Goal: Information Seeking & Learning: Learn about a topic

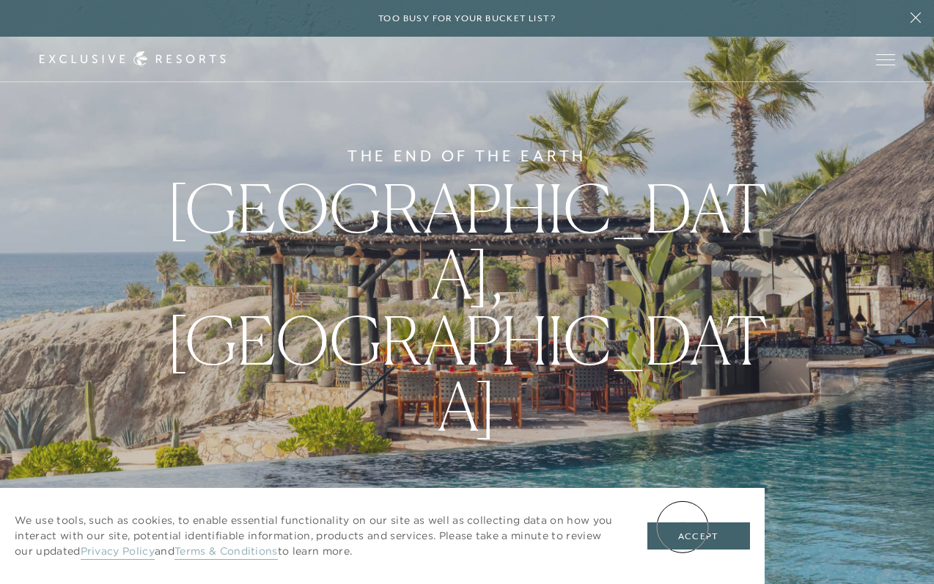
click at [687, 532] on button "Accept" at bounding box center [699, 536] width 103 height 28
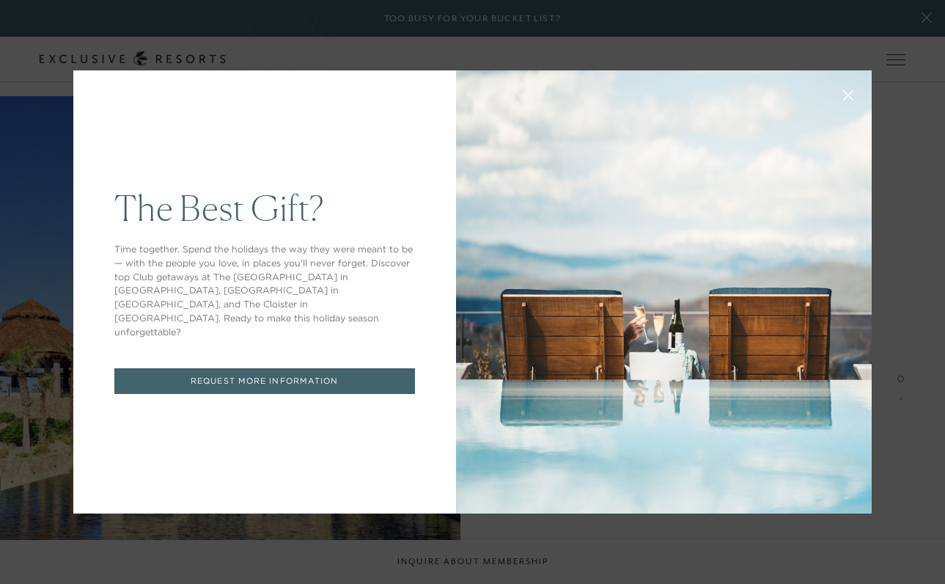
click at [844, 98] on icon at bounding box center [849, 96] width 10 height 10
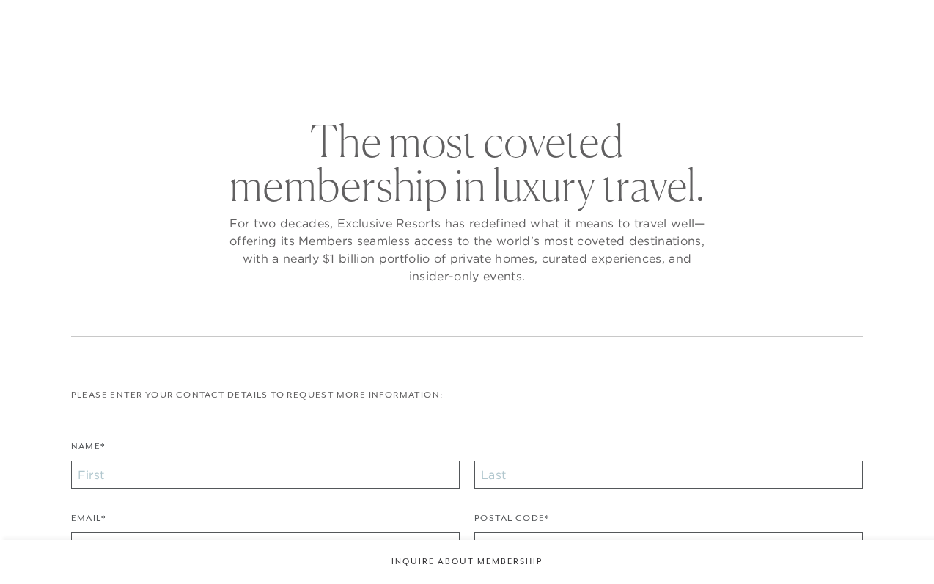
checkbox input "false"
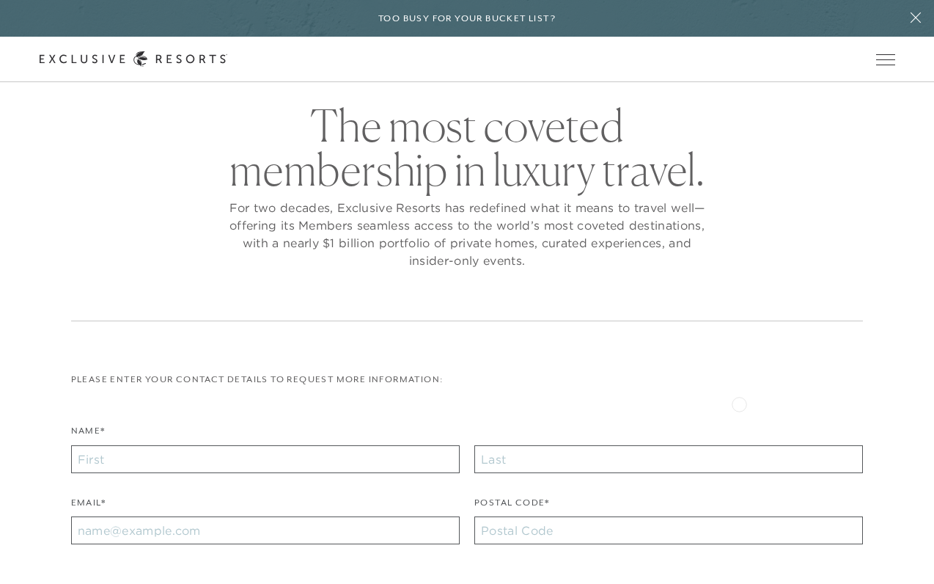
scroll to position [9, 0]
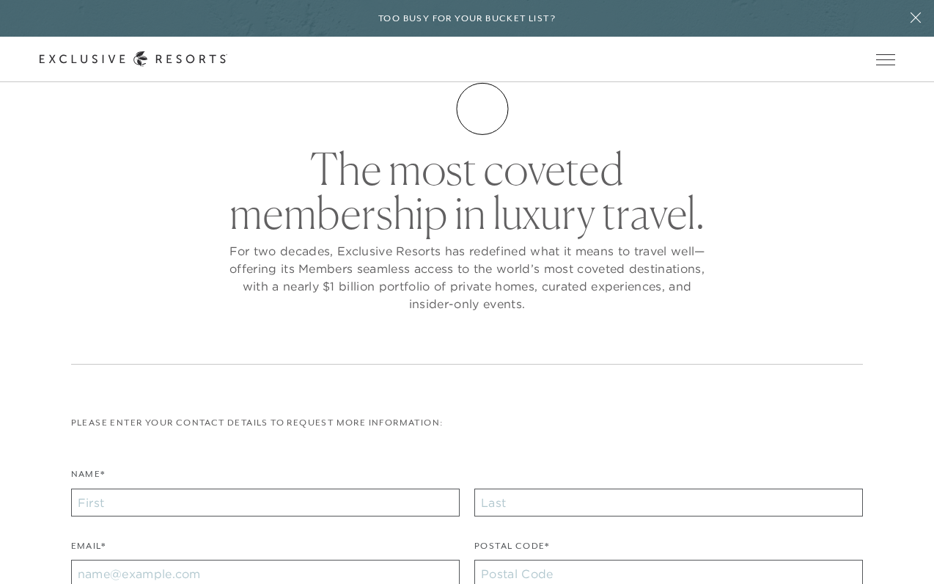
click at [0, 0] on link "Membership" at bounding box center [0, 0] width 0 height 0
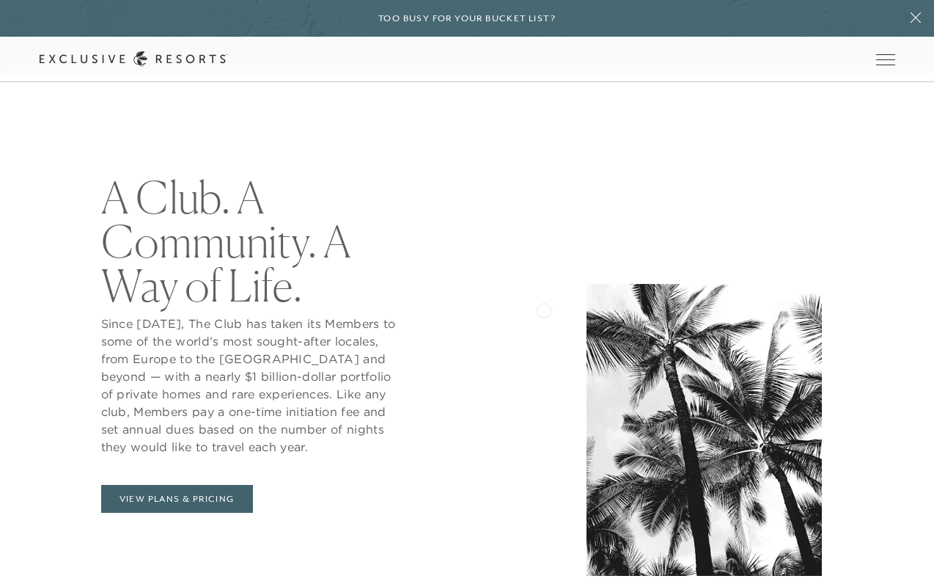
scroll to position [598, 0]
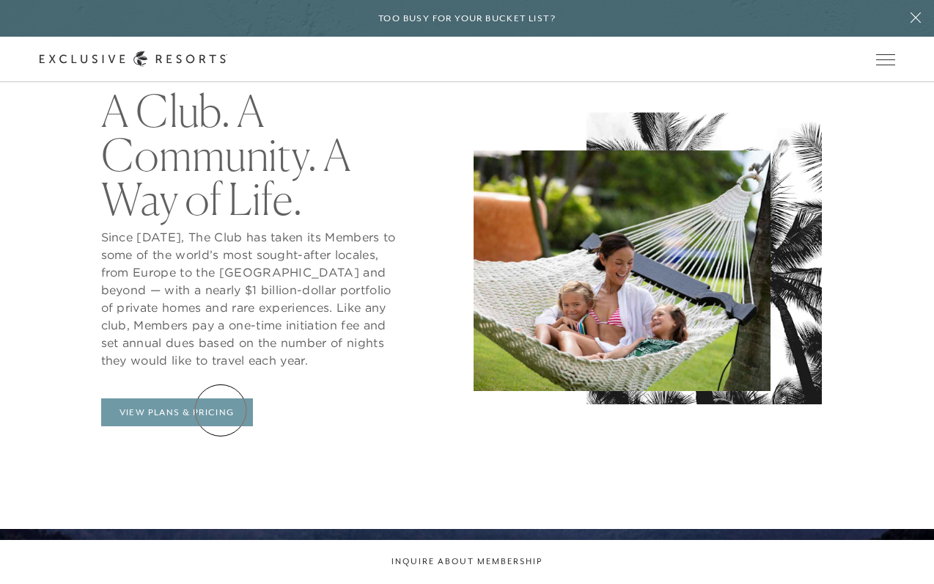
click at [221, 410] on link "View Plans & Pricing" at bounding box center [177, 412] width 152 height 28
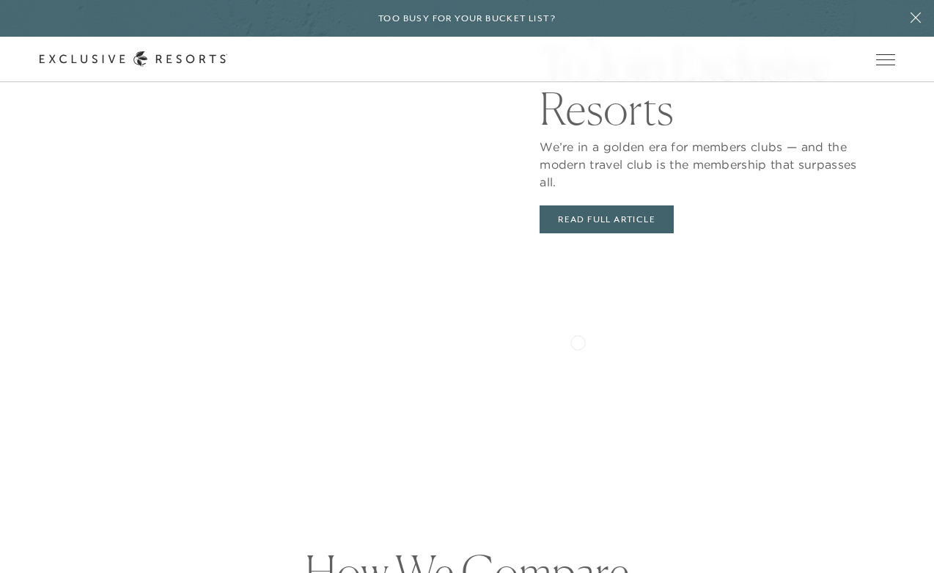
scroll to position [2985, 0]
